Goal: Task Accomplishment & Management: Use online tool/utility

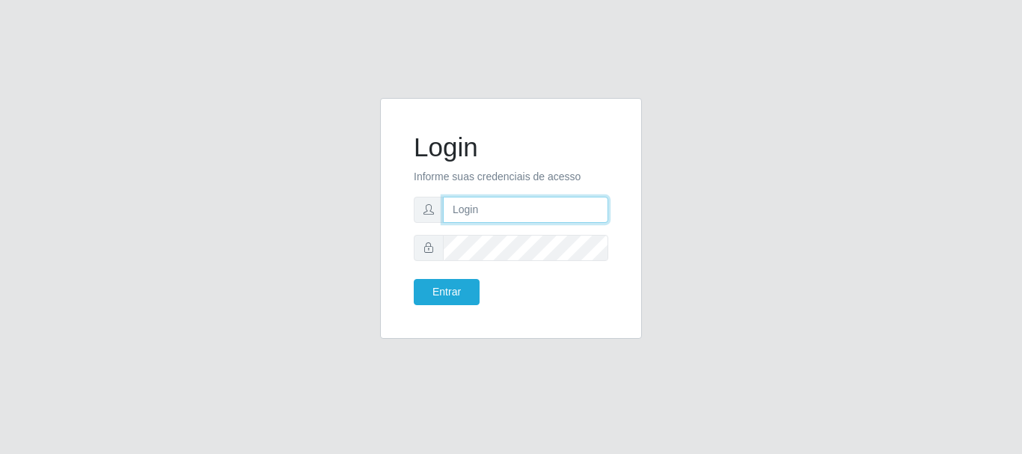
click at [496, 210] on input "text" at bounding box center [525, 210] width 165 height 26
type input "ritaiwof@B5"
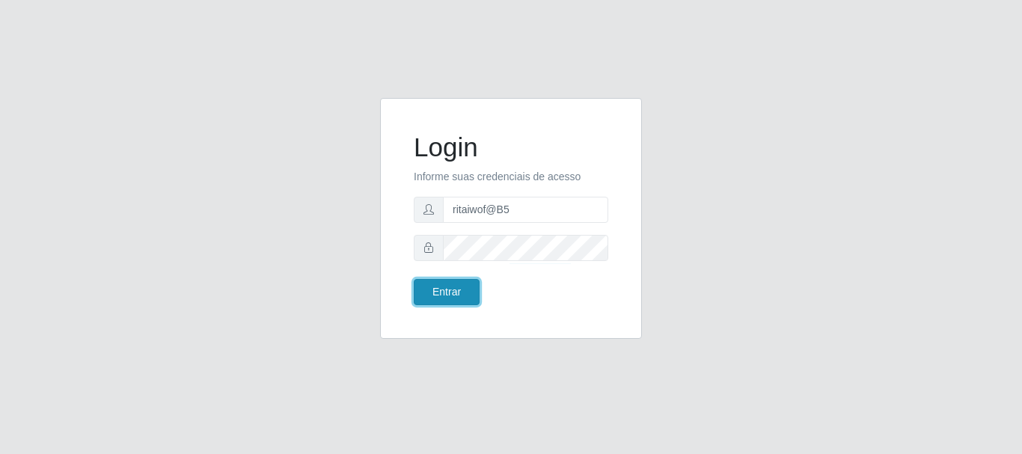
click at [450, 290] on button "Entrar" at bounding box center [447, 292] width 66 height 26
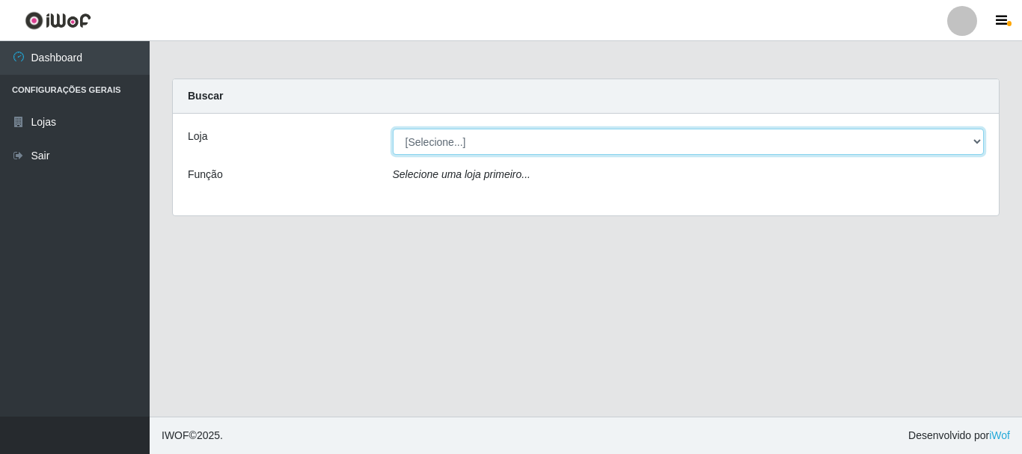
click at [980, 141] on select "[Selecione...] Bemais Supermercados - B5 Anatólia" at bounding box center [689, 142] width 592 height 26
select select "405"
click at [393, 129] on select "[Selecione...] Bemais Supermercados - B5 Anatólia" at bounding box center [689, 142] width 592 height 26
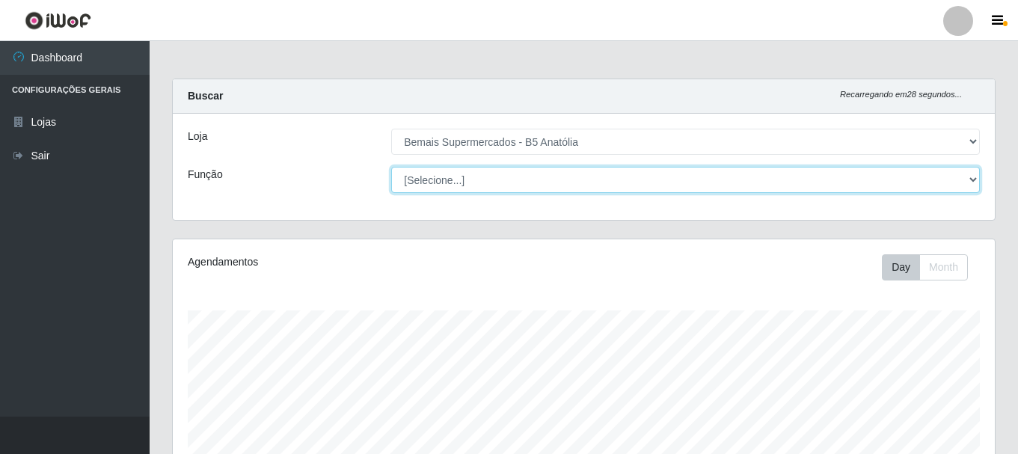
drag, startPoint x: 970, startPoint y: 177, endPoint x: 965, endPoint y: 192, distance: 15.9
click at [970, 177] on select "[Selecione...] ASG ASG + ASG ++ Auxiliar de Estacionamento Auxiliar de Estacion…" at bounding box center [685, 180] width 589 height 26
select select "73"
click at [391, 167] on select "[Selecione...] ASG ASG + ASG ++ Auxiliar de Estacionamento Auxiliar de Estacion…" at bounding box center [685, 180] width 589 height 26
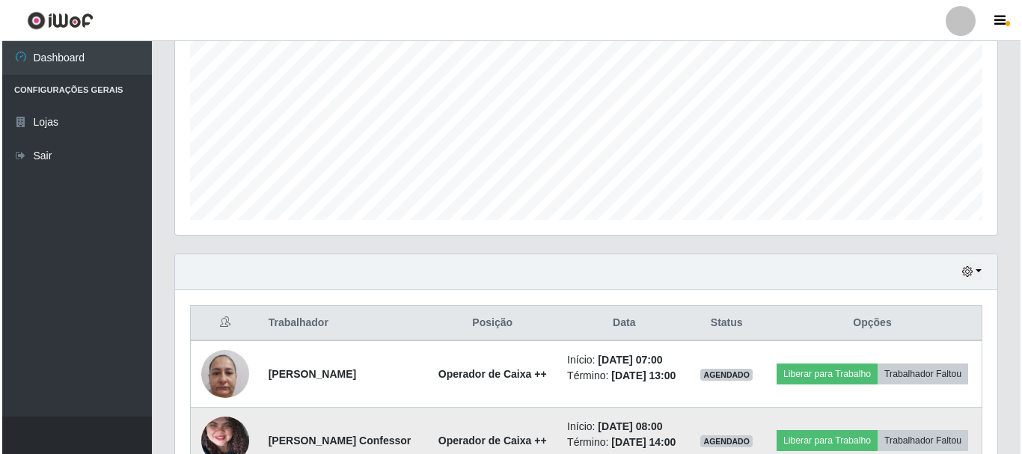
scroll to position [449, 0]
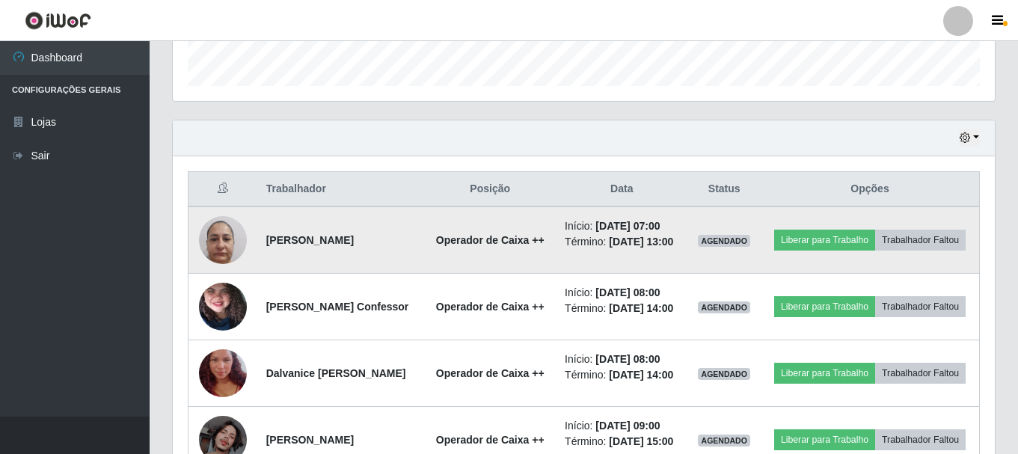
click at [227, 248] on img at bounding box center [223, 240] width 48 height 64
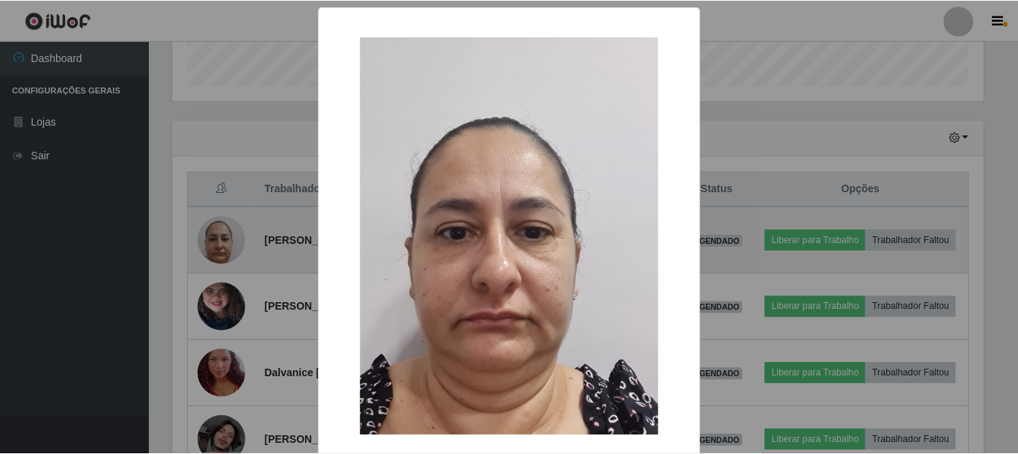
scroll to position [310, 815]
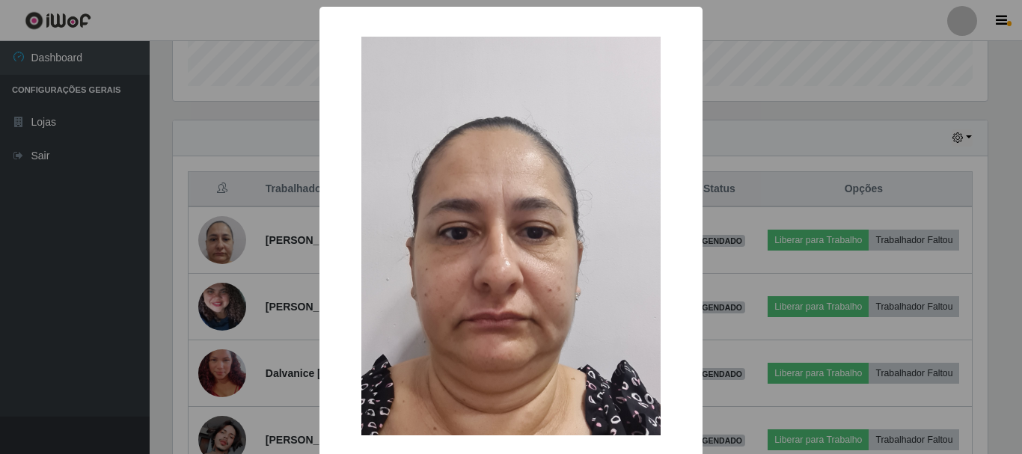
click at [706, 168] on div "× OK Cancel" at bounding box center [511, 227] width 1022 height 454
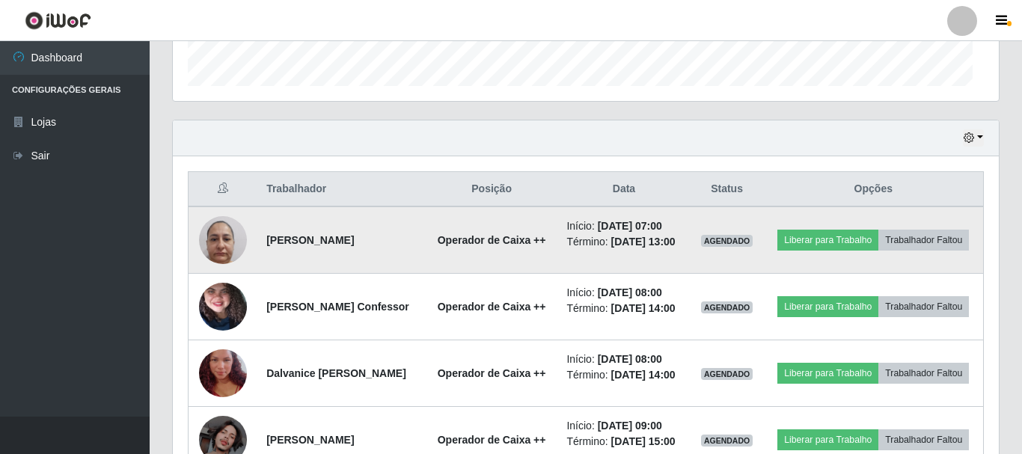
scroll to position [310, 822]
click at [217, 259] on img at bounding box center [223, 240] width 48 height 64
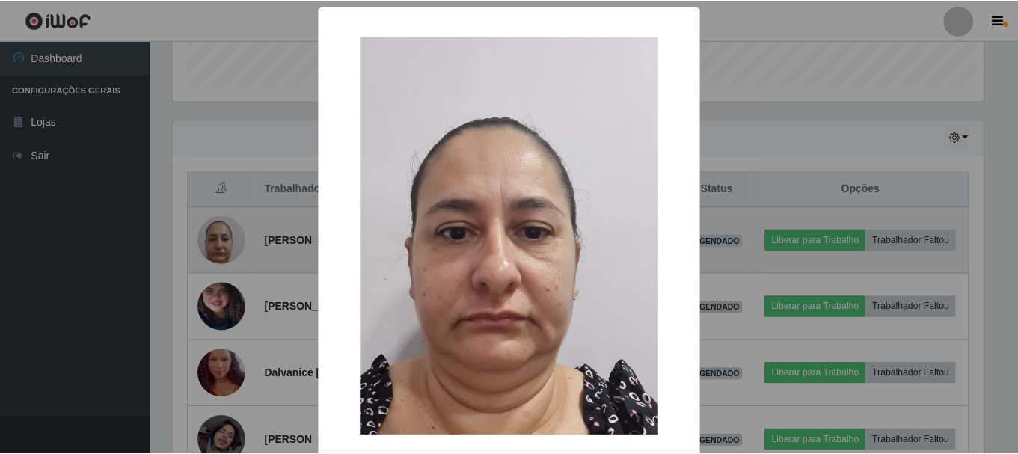
scroll to position [310, 815]
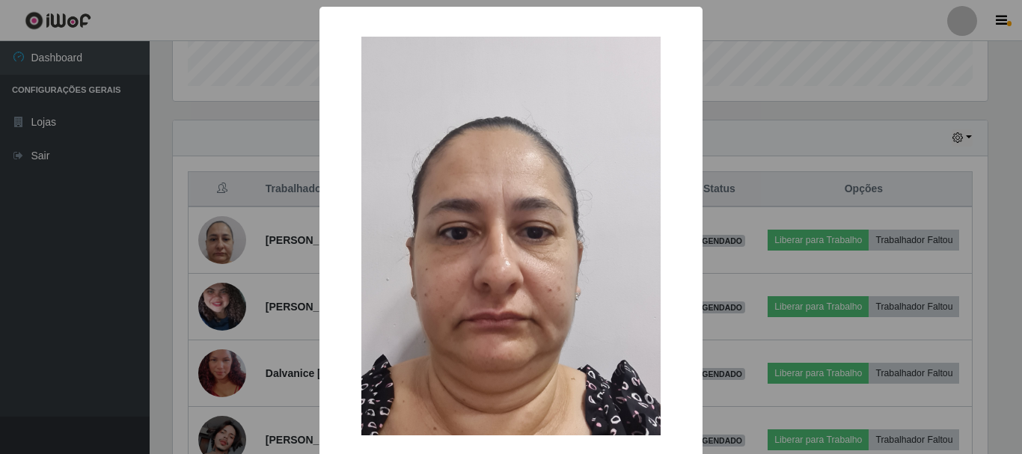
click at [771, 141] on div "× OK Cancel" at bounding box center [511, 227] width 1022 height 454
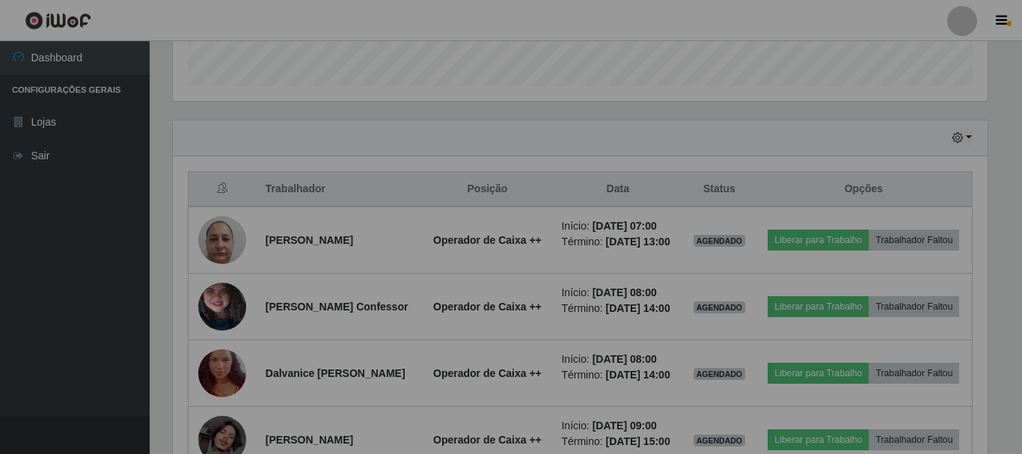
scroll to position [310, 822]
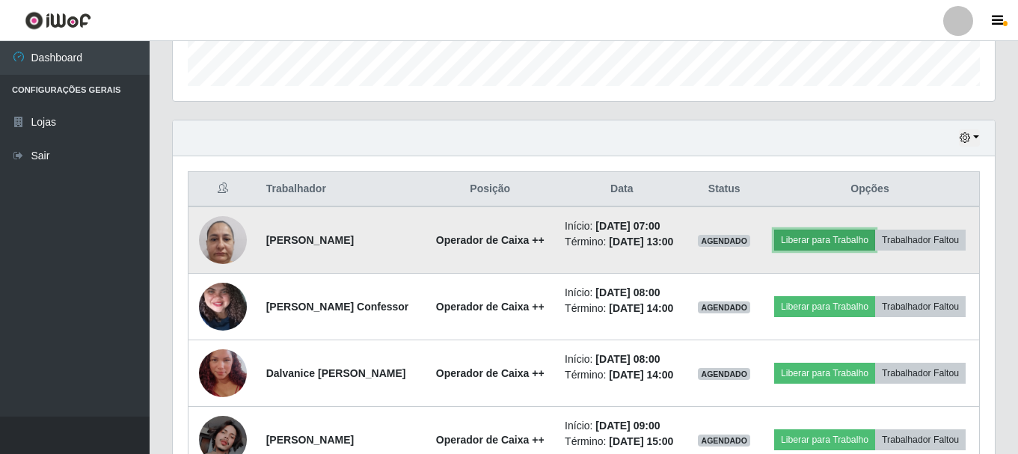
click at [865, 234] on button "Liberar para Trabalho" at bounding box center [824, 240] width 101 height 21
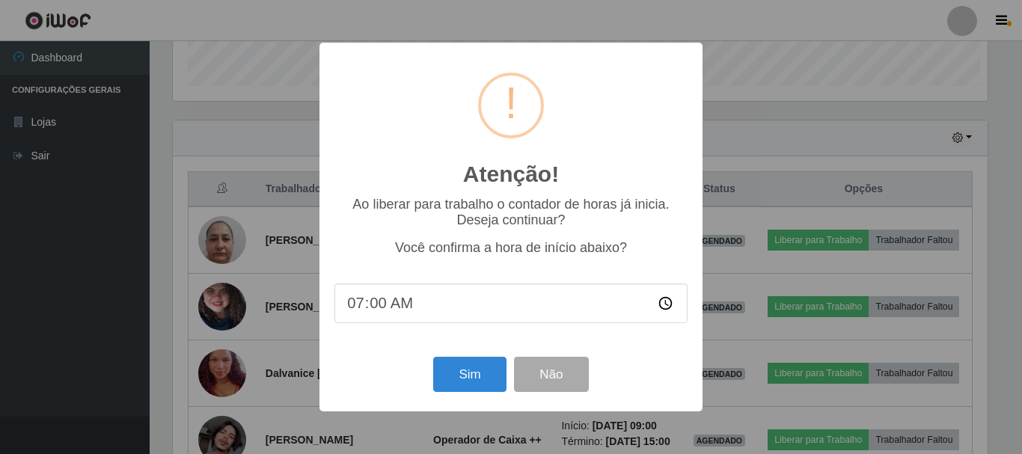
scroll to position [310, 815]
click at [459, 373] on button "Sim" at bounding box center [469, 374] width 73 height 35
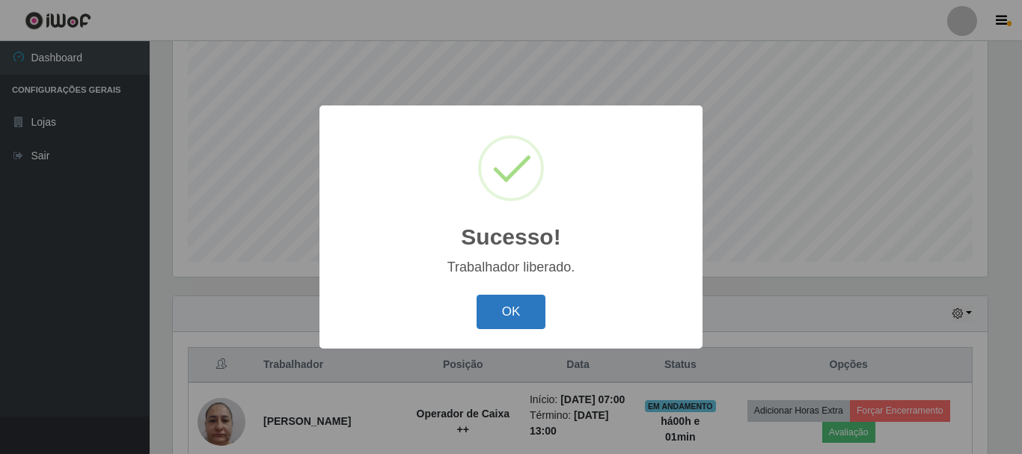
click at [512, 310] on button "OK" at bounding box center [512, 312] width 70 height 35
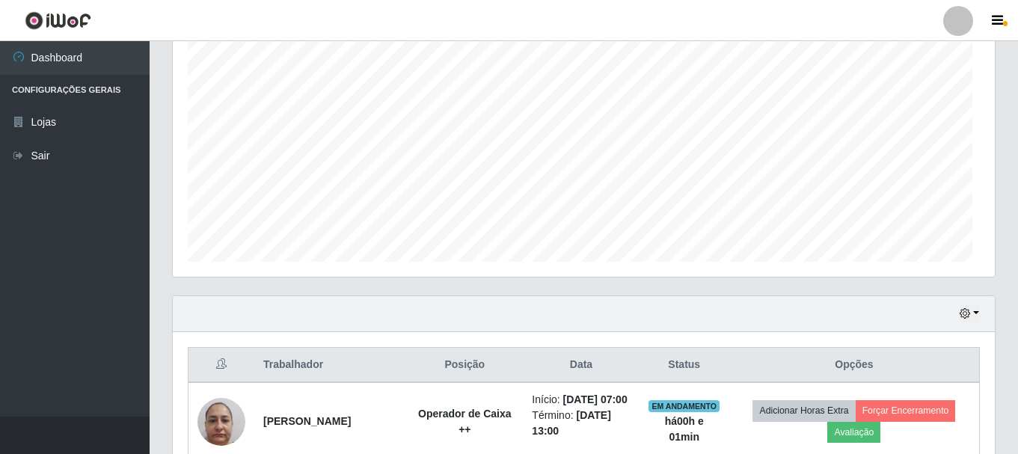
scroll to position [310, 822]
